Goal: Transaction & Acquisition: Subscribe to service/newsletter

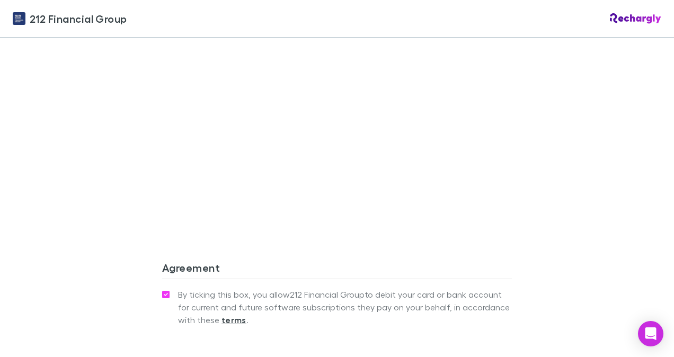
scroll to position [1007, 0]
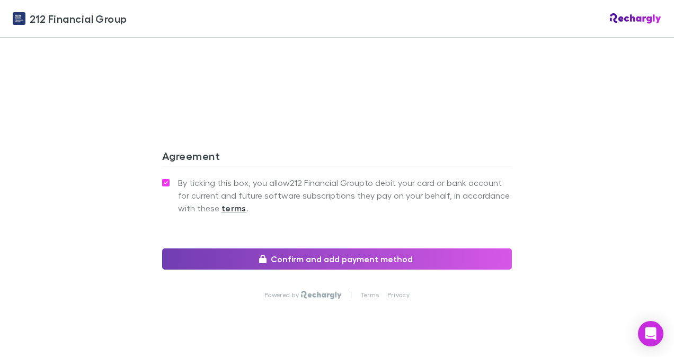
click at [299, 249] on button "Confirm and add payment method" at bounding box center [337, 259] width 350 height 21
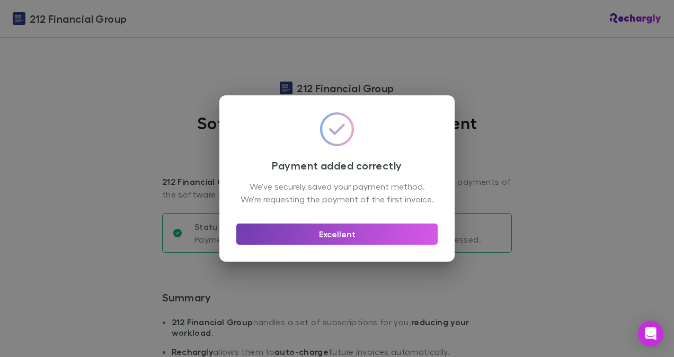
click at [334, 241] on button "Excellent" at bounding box center [336, 234] width 201 height 21
